Goal: Navigation & Orientation: Find specific page/section

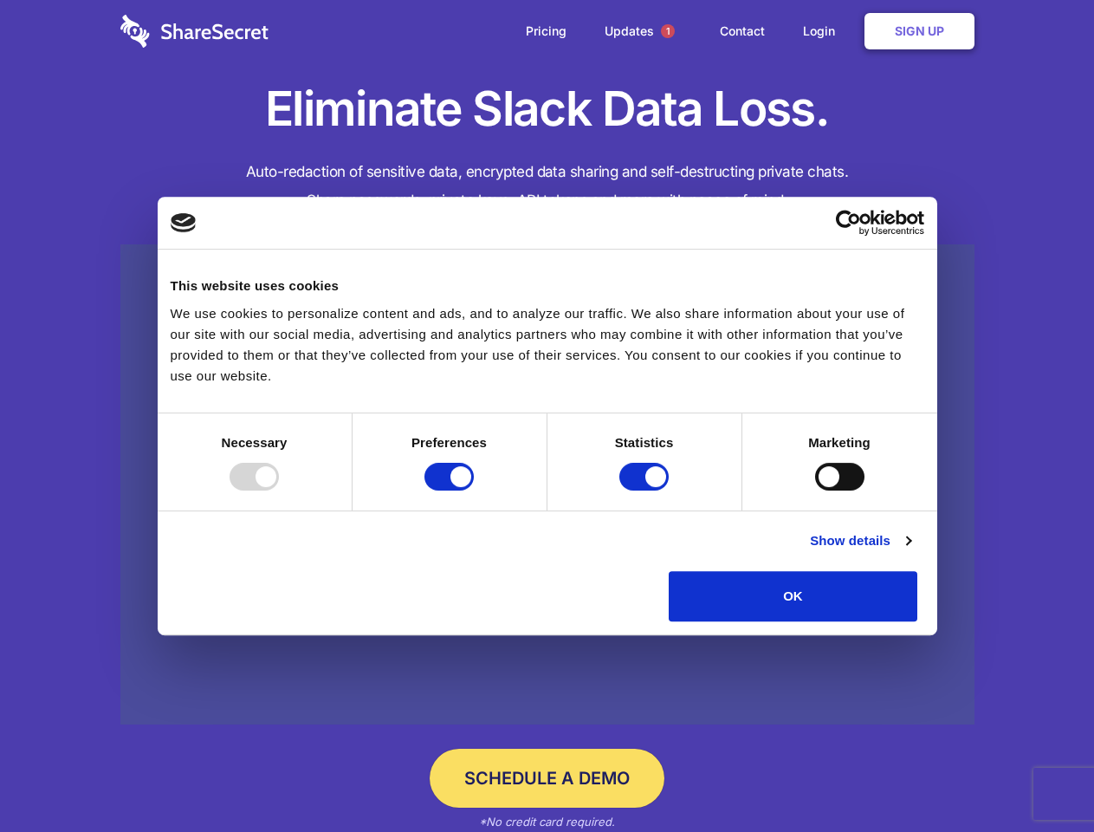
click at [279, 490] on div at bounding box center [254, 477] width 49 height 28
click at [474, 490] on input "Preferences" at bounding box center [448, 477] width 49 height 28
checkbox input "false"
click at [646, 490] on input "Statistics" at bounding box center [643, 477] width 49 height 28
checkbox input "false"
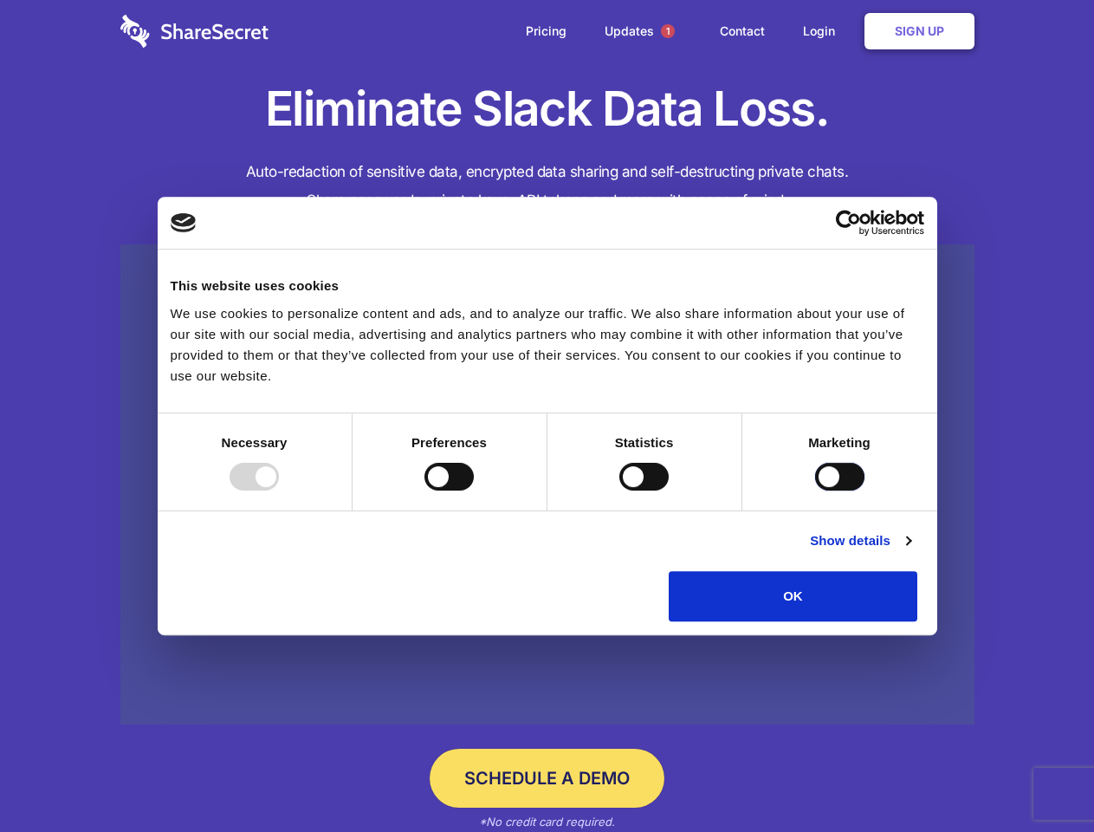
click at [815, 490] on input "Marketing" at bounding box center [839, 477] width 49 height 28
checkbox input "true"
click at [910, 551] on link "Show details" at bounding box center [860, 540] width 100 height 21
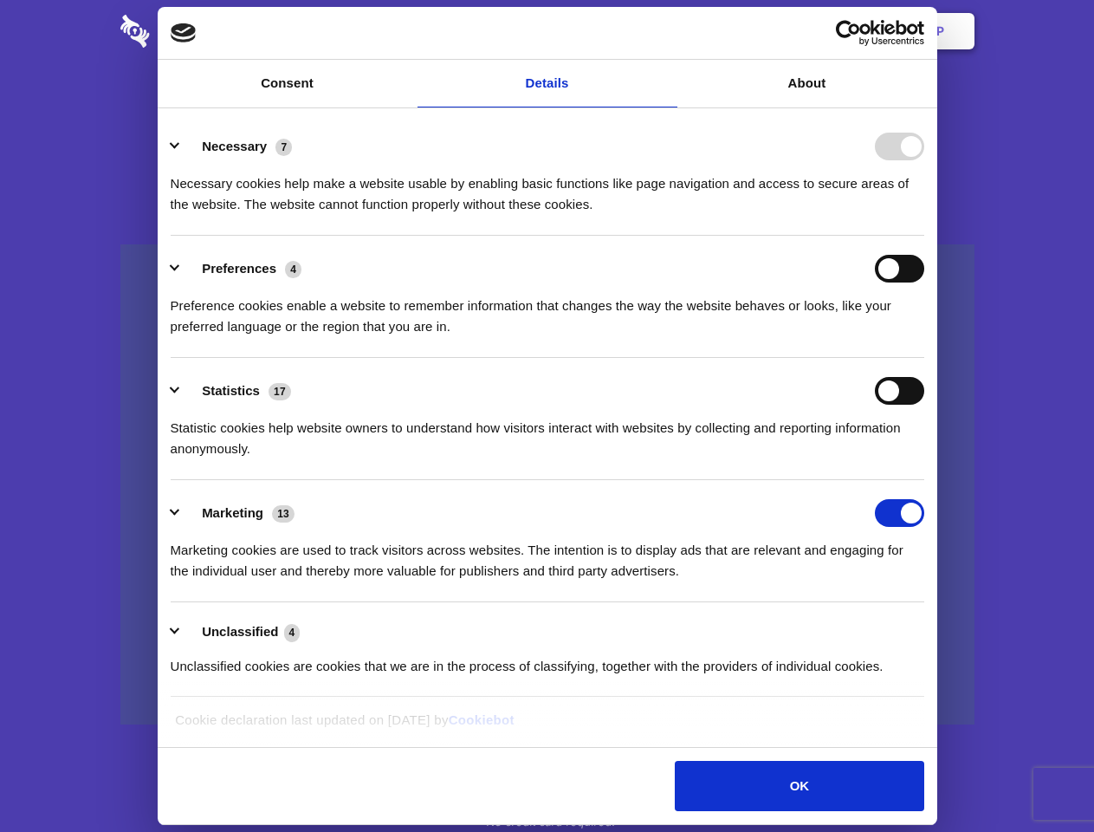
click at [924, 236] on li "Necessary 7 Necessary cookies help make a website usable by enabling basic func…" at bounding box center [548, 174] width 754 height 122
click at [667, 31] on span "1" at bounding box center [668, 31] width 14 height 14
